Goal: Information Seeking & Learning: Learn about a topic

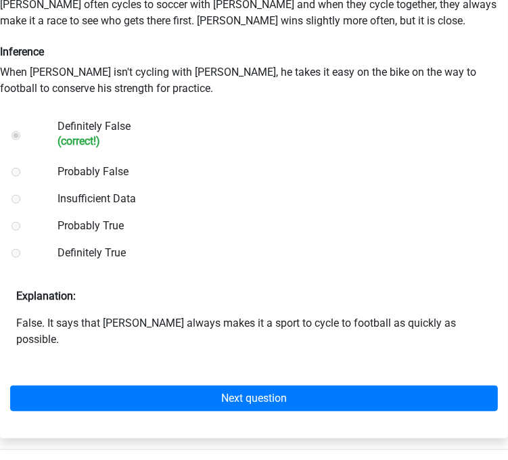
scroll to position [326, 0]
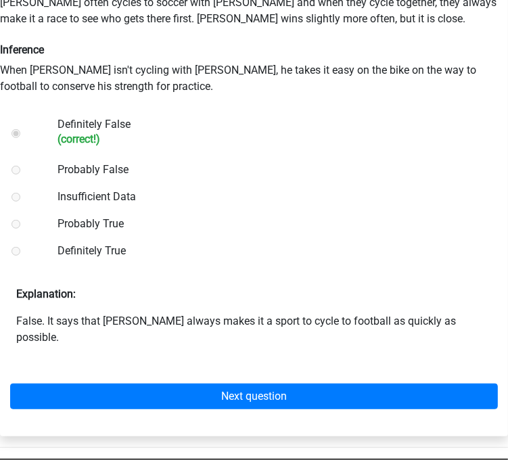
click at [403, 356] on div "Next question" at bounding box center [254, 393] width 508 height 74
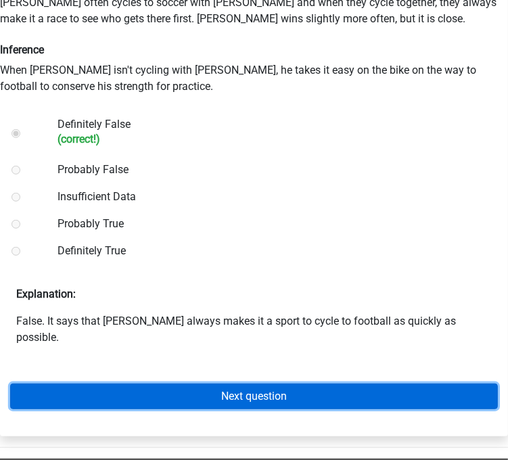
click at [376, 383] on link "Next question" at bounding box center [253, 396] width 487 height 26
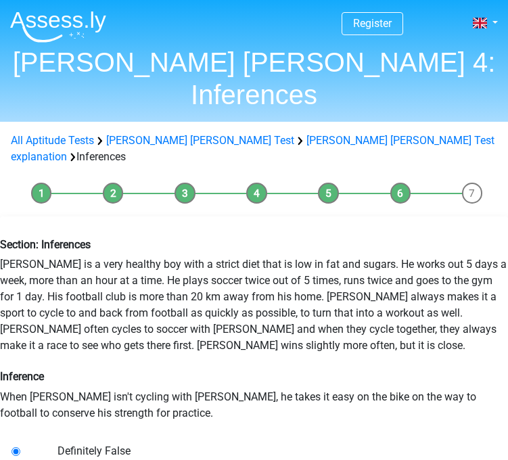
scroll to position [97, 0]
